Goal: Entertainment & Leisure: Browse casually

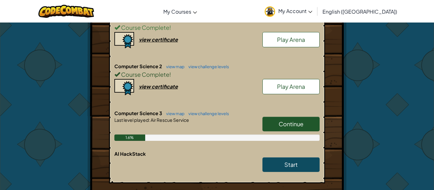
scroll to position [157, 0]
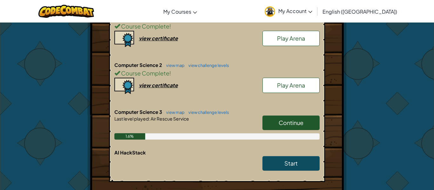
click at [301, 120] on span "Continue" at bounding box center [291, 122] width 25 height 7
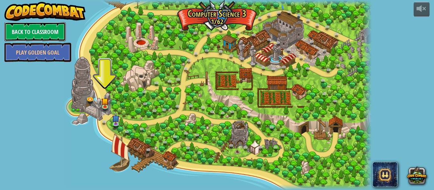
click at [30, 31] on link "Back to Classroom" at bounding box center [34, 31] width 61 height 19
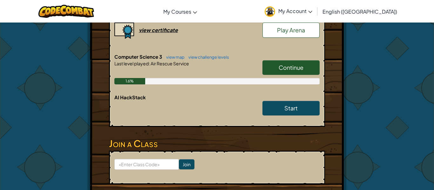
scroll to position [139, 0]
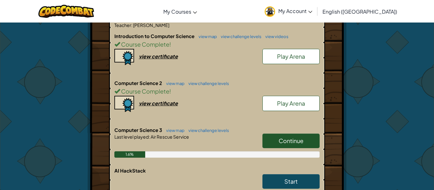
click at [314, 105] on link "Play Arena" at bounding box center [291, 103] width 57 height 15
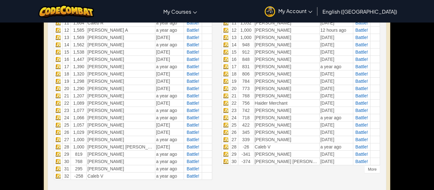
scroll to position [312, 0]
